Goal: Information Seeking & Learning: Learn about a topic

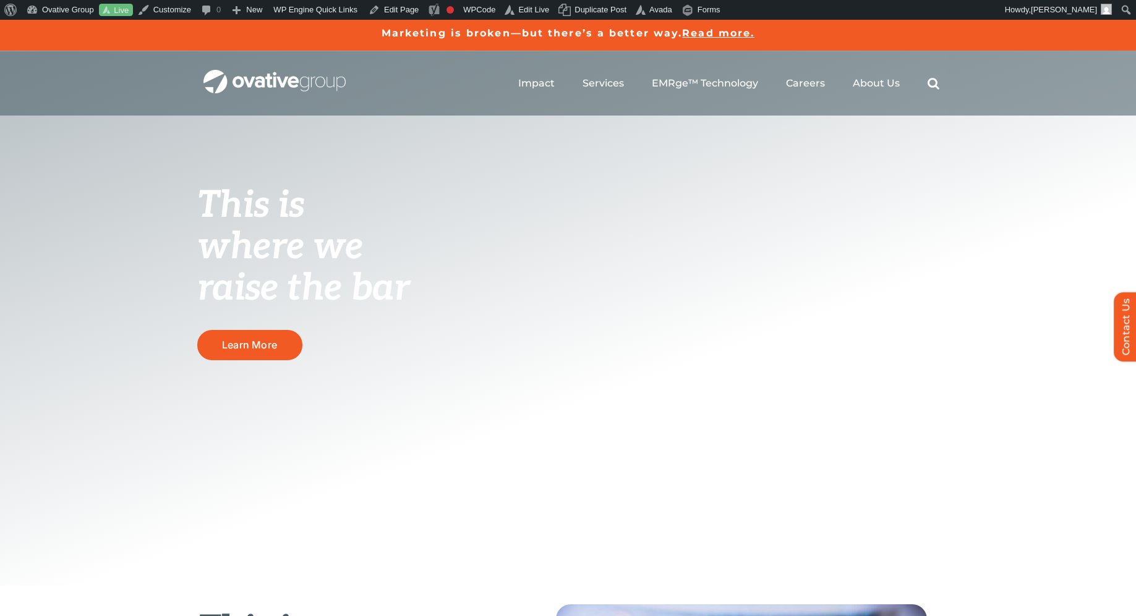
click at [533, 83] on span "Impact" at bounding box center [536, 83] width 36 height 12
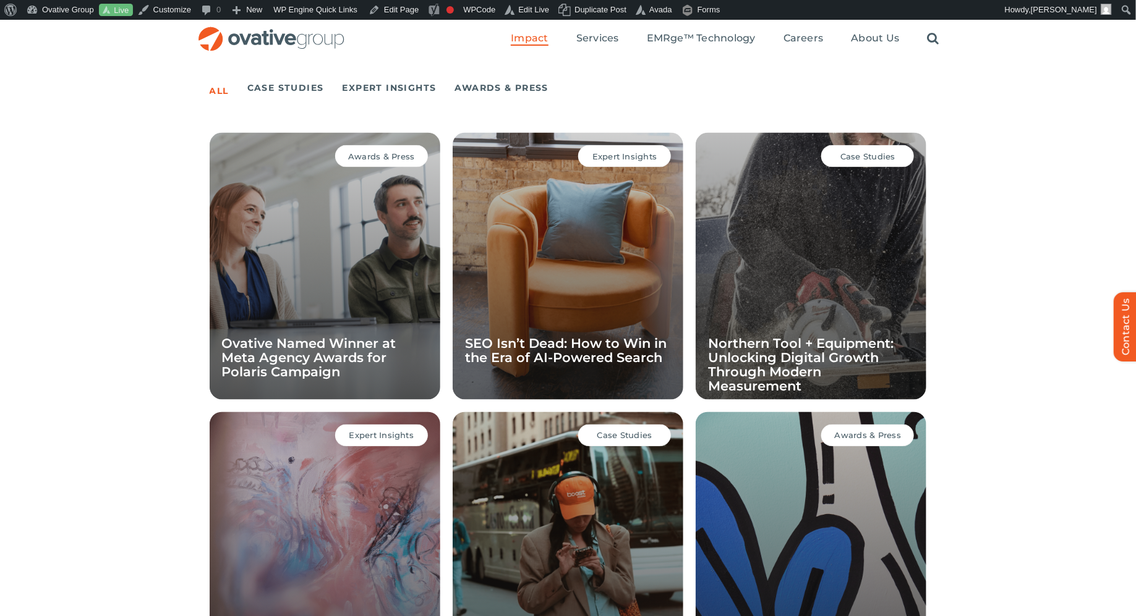
scroll to position [830, 0]
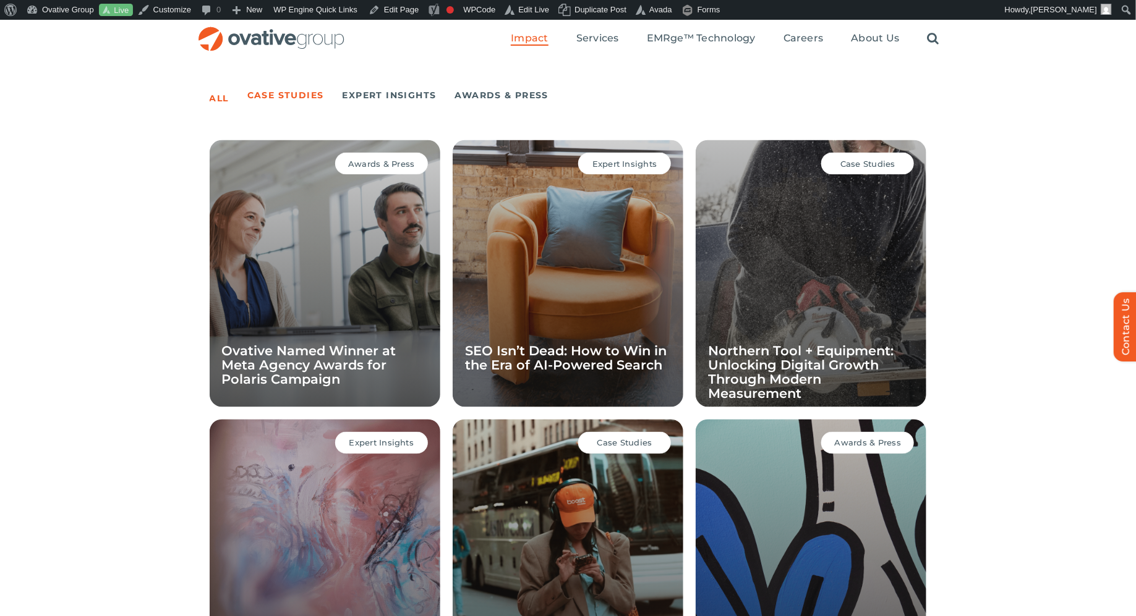
click at [273, 96] on link "Case Studies" at bounding box center [285, 95] width 77 height 17
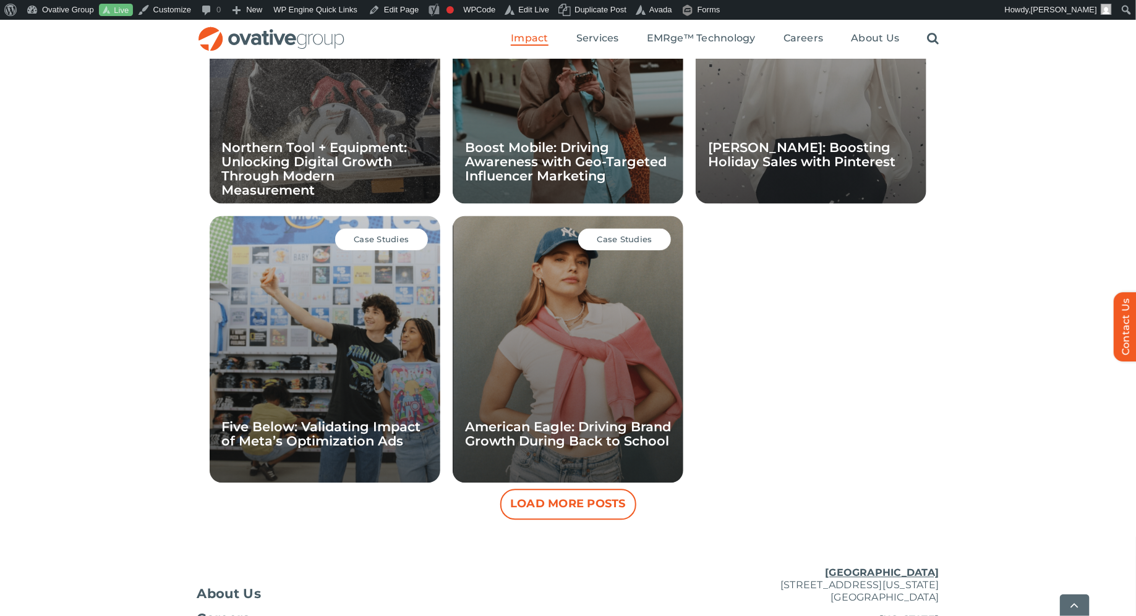
scroll to position [1030, 0]
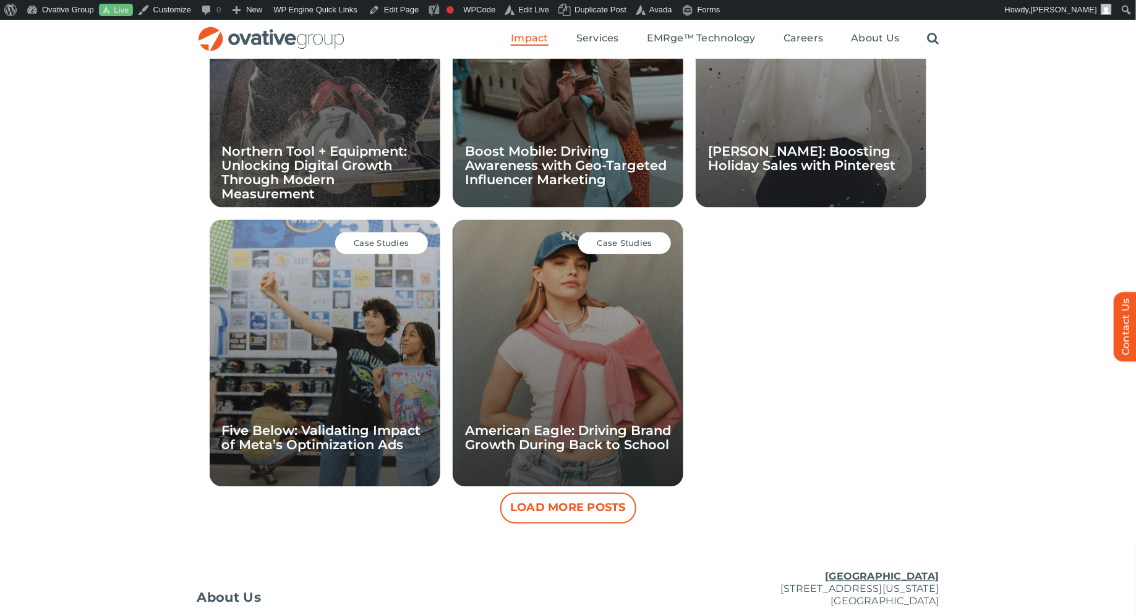
click at [574, 508] on button "Load More Posts" at bounding box center [568, 508] width 136 height 31
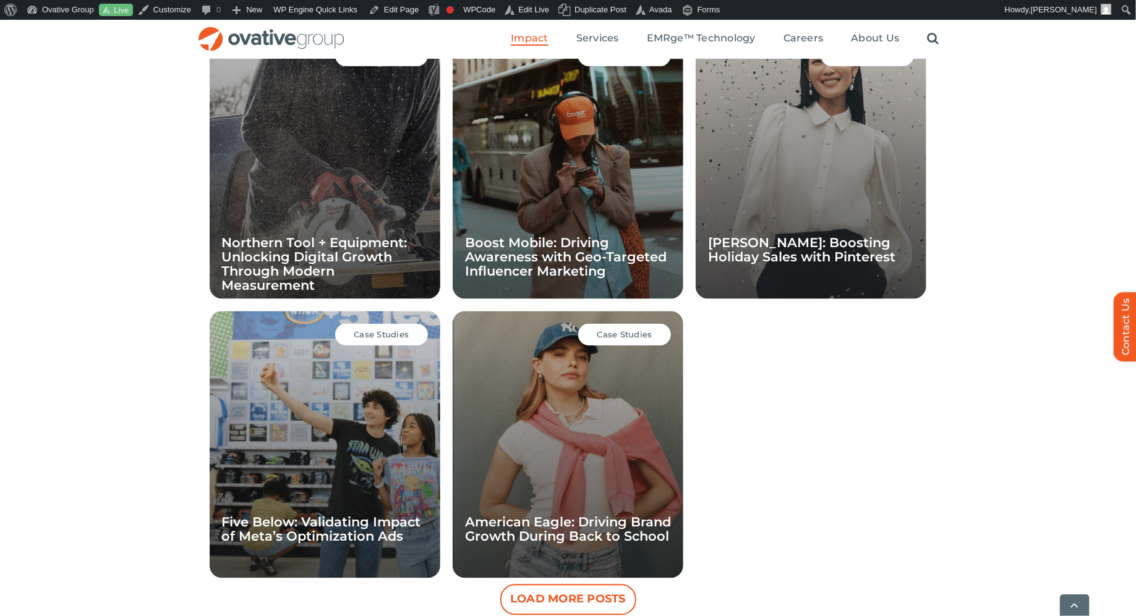
scroll to position [952, 0]
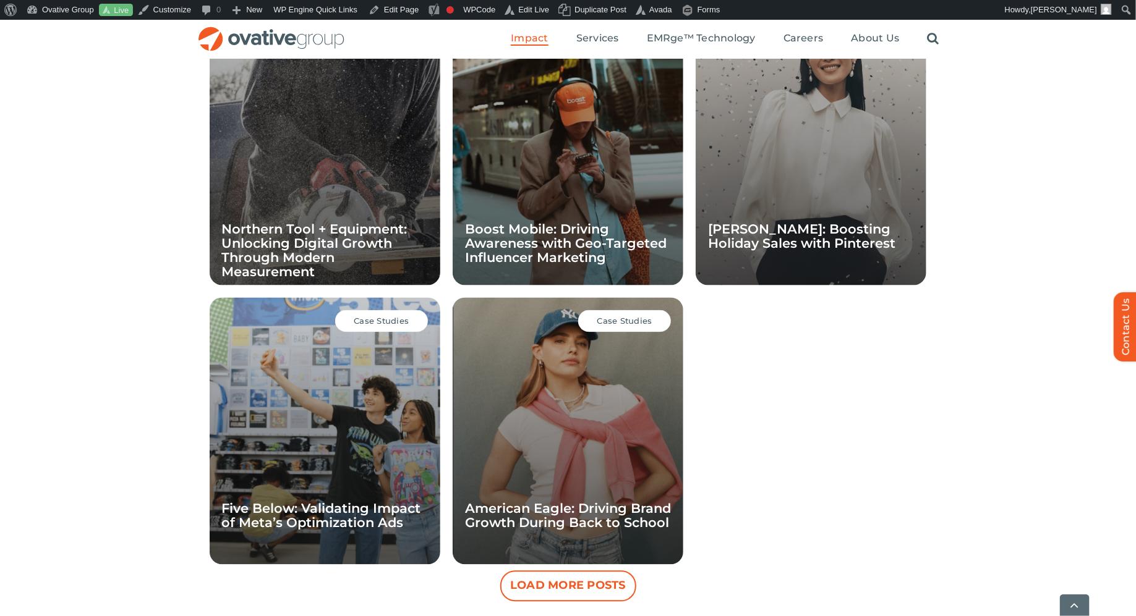
click at [512, 589] on button "Load More Posts" at bounding box center [568, 586] width 136 height 31
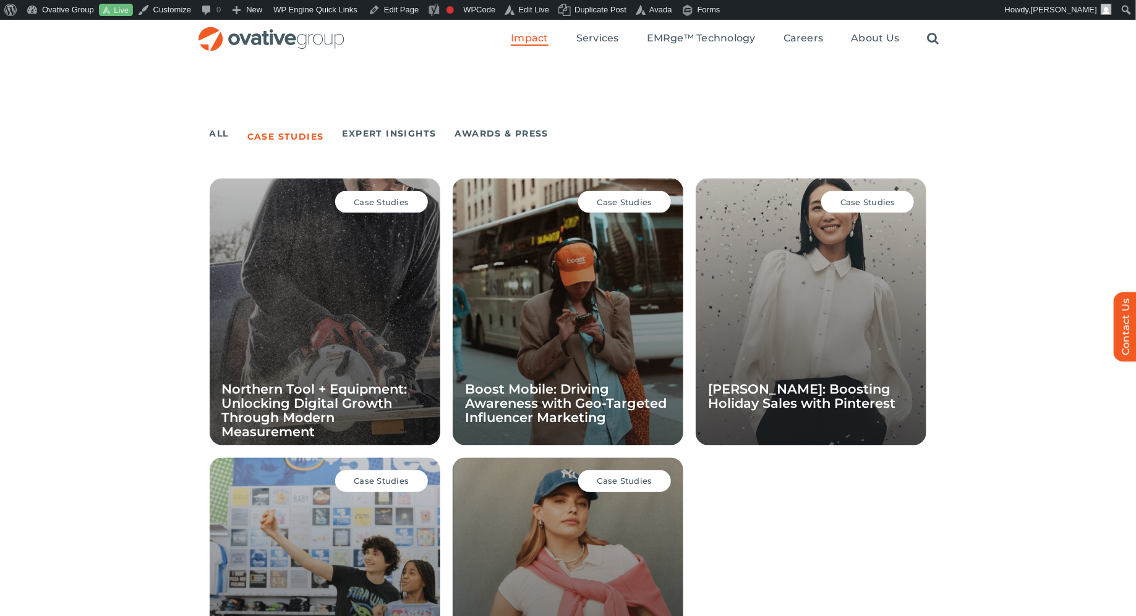
scroll to position [790, 0]
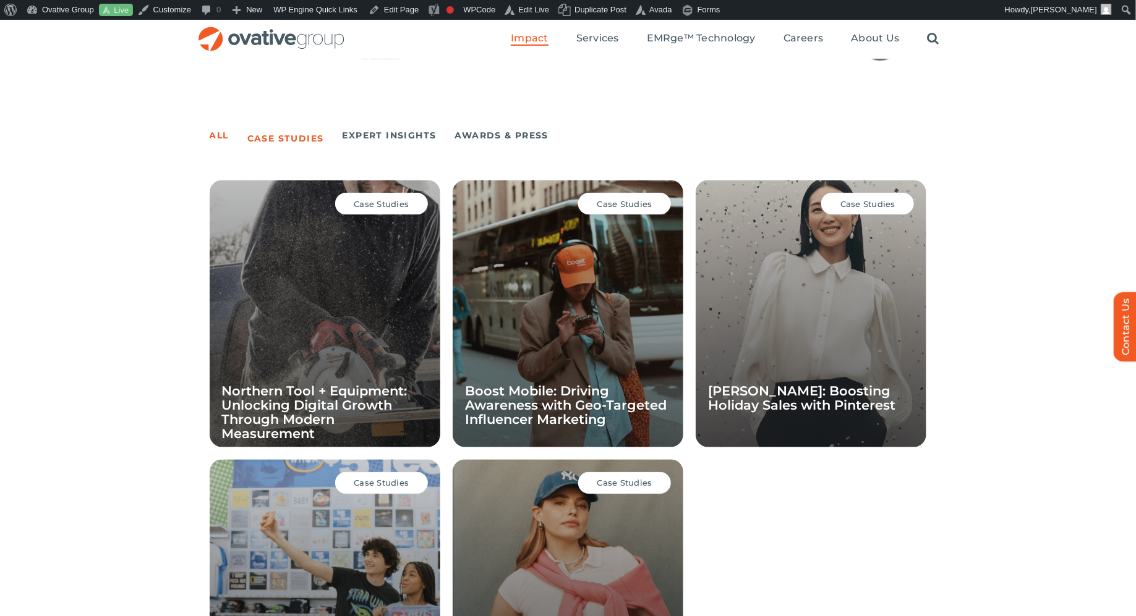
click at [213, 137] on link "All" at bounding box center [219, 135] width 19 height 17
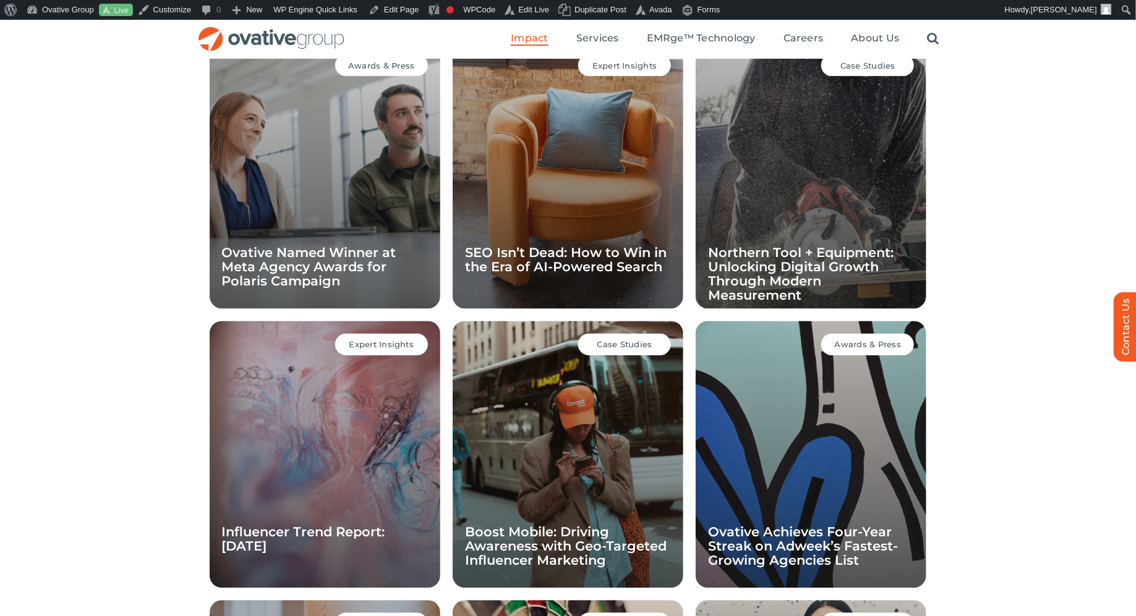
scroll to position [925, 0]
